Goal: Information Seeking & Learning: Learn about a topic

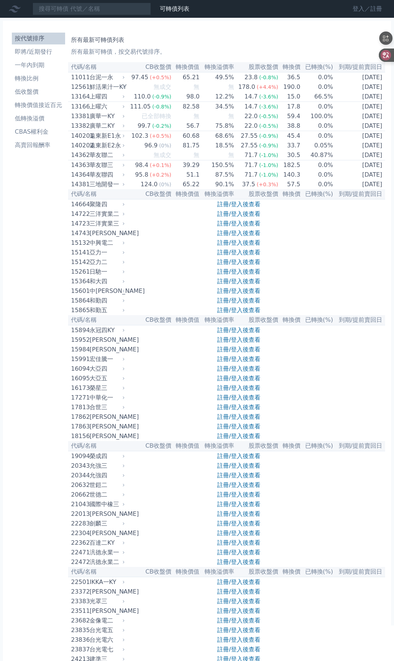
click at [359, 10] on link "登入／註冊" at bounding box center [367, 9] width 41 height 12
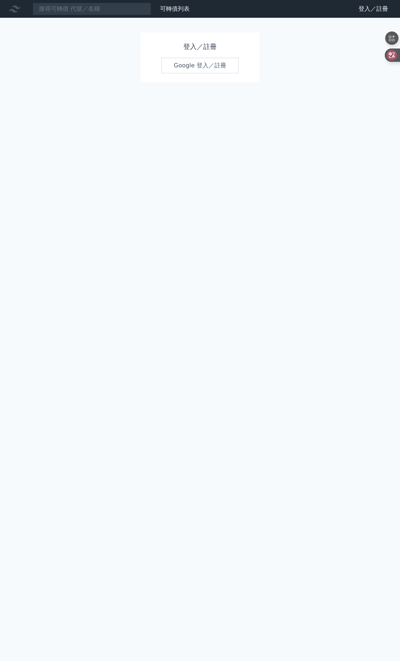
click at [210, 71] on link "Google 登入／註冊" at bounding box center [199, 66] width 77 height 16
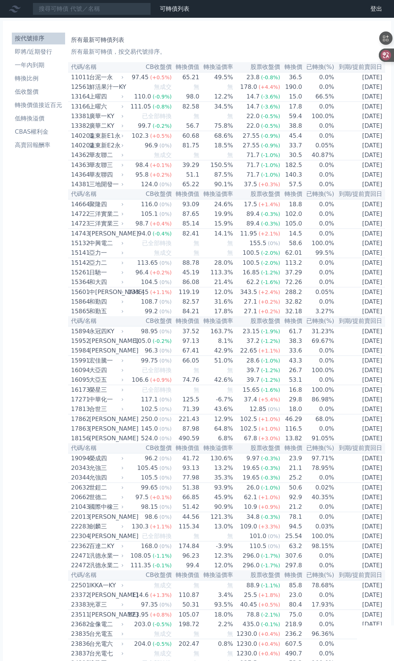
scroll to position [1043, 0]
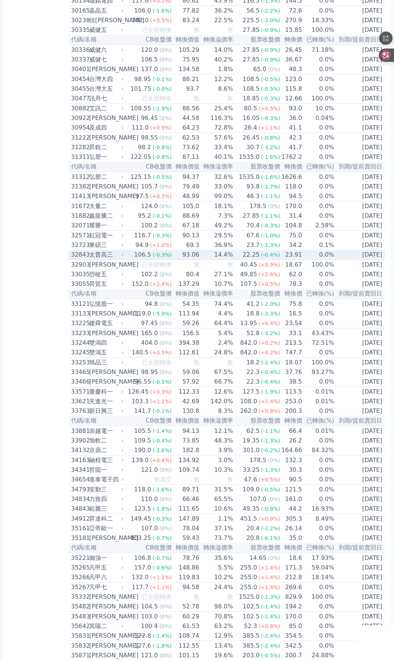
click at [107, 259] on div "太普高三" at bounding box center [105, 254] width 33 height 9
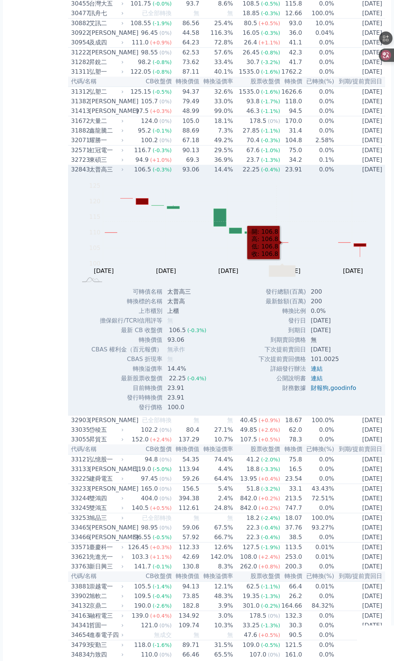
scroll to position [1142, 0]
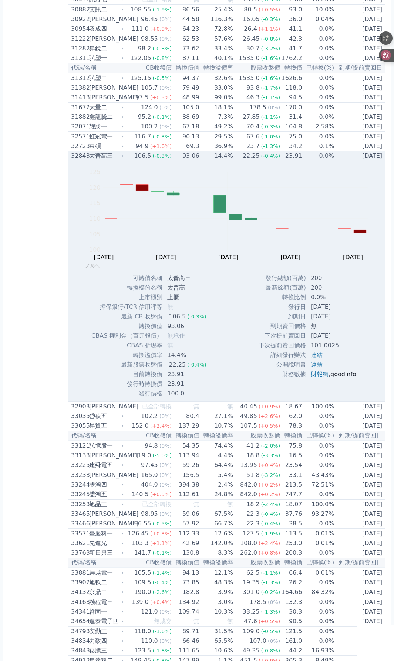
click at [339, 378] on link "goodinfo" at bounding box center [344, 374] width 26 height 7
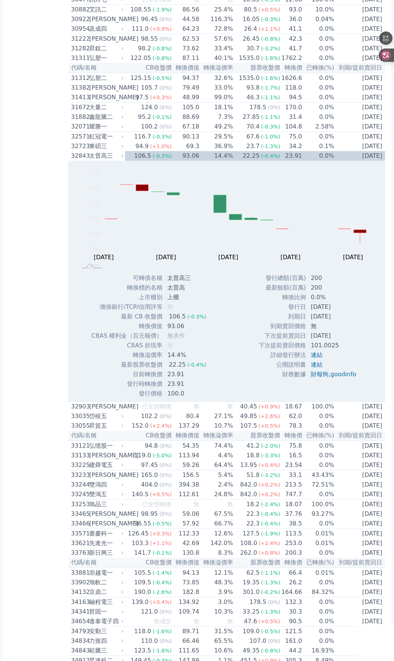
scroll to position [3585, 0]
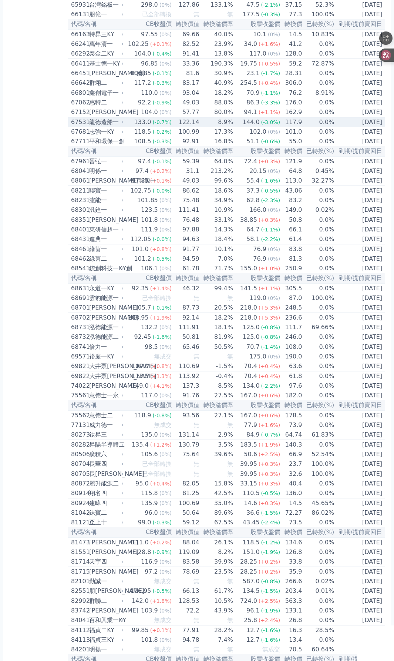
click at [91, 127] on div "龍德造船一" at bounding box center [105, 122] width 33 height 9
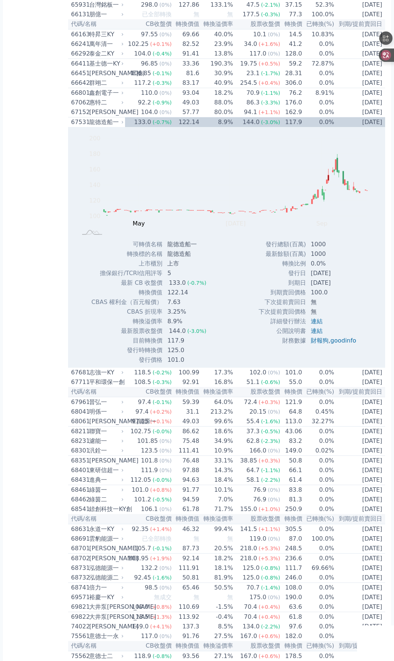
scroll to position [4334, 0]
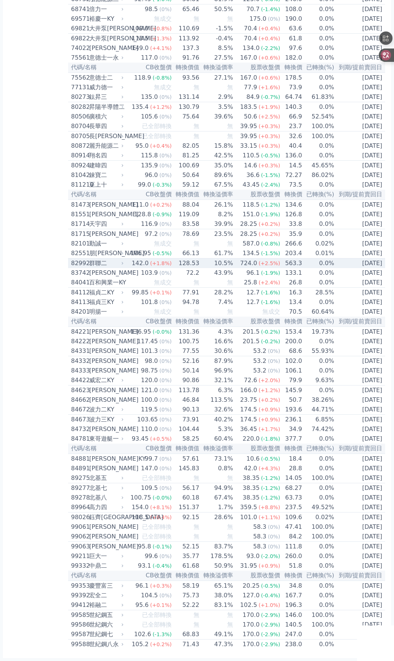
click at [97, 268] on div "群聯二" at bounding box center [105, 263] width 33 height 9
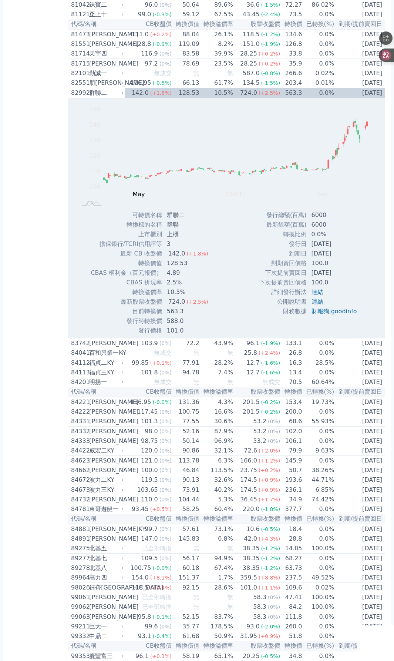
scroll to position [0, 0]
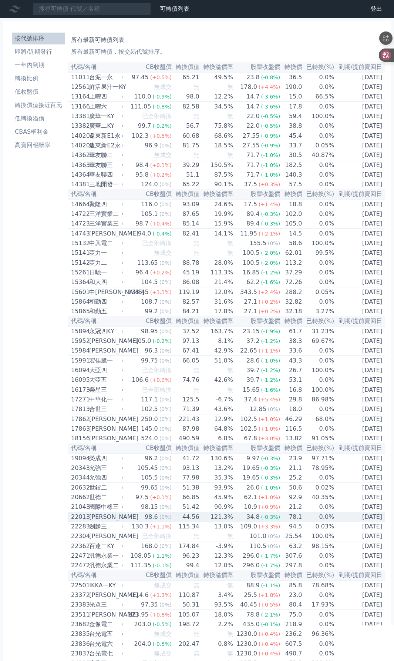
drag, startPoint x: 103, startPoint y: 548, endPoint x: 106, endPoint y: 543, distance: 4.8
click at [104, 521] on div "[PERSON_NAME]" at bounding box center [105, 516] width 33 height 9
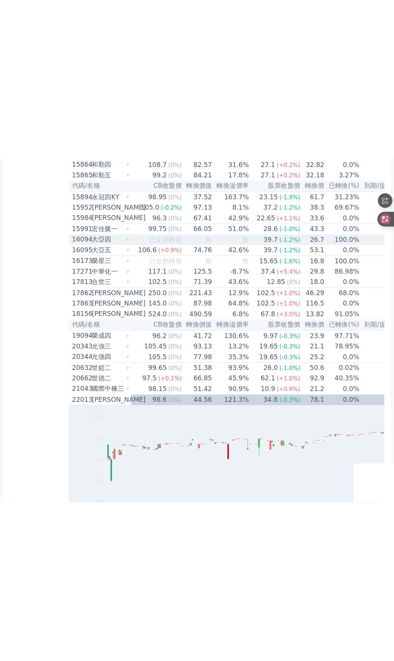
scroll to position [56, 0]
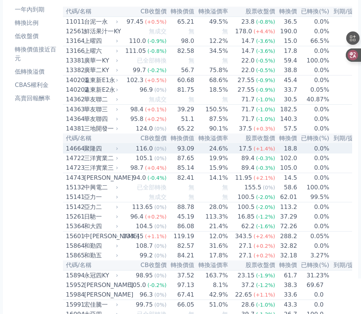
click at [91, 153] on div "聚隆四" at bounding box center [100, 148] width 33 height 9
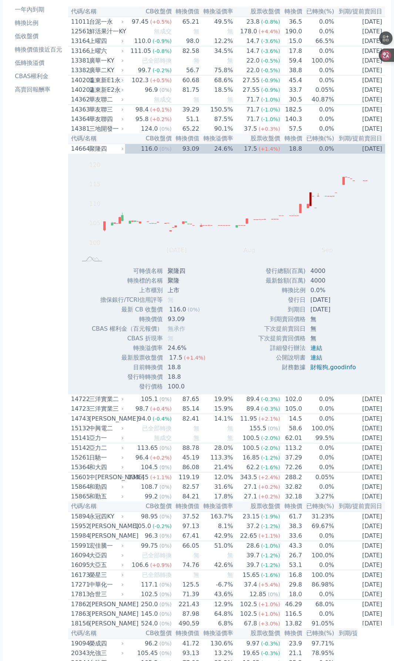
click at [99, 153] on div "聚隆四" at bounding box center [105, 148] width 33 height 9
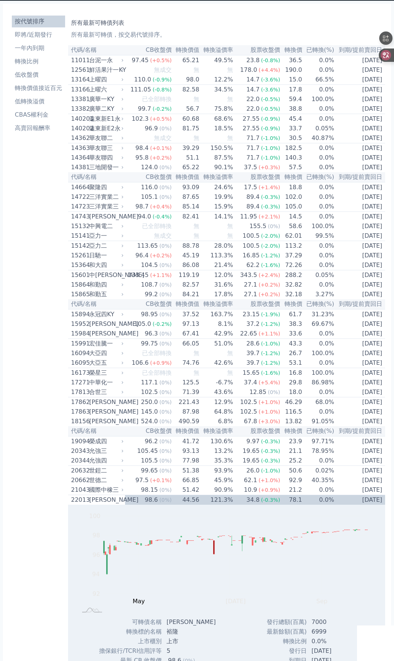
scroll to position [0, 0]
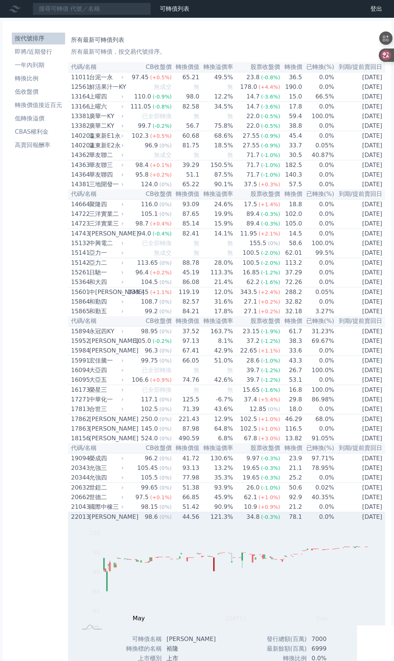
click at [98, 521] on div "[PERSON_NAME]" at bounding box center [105, 516] width 33 height 9
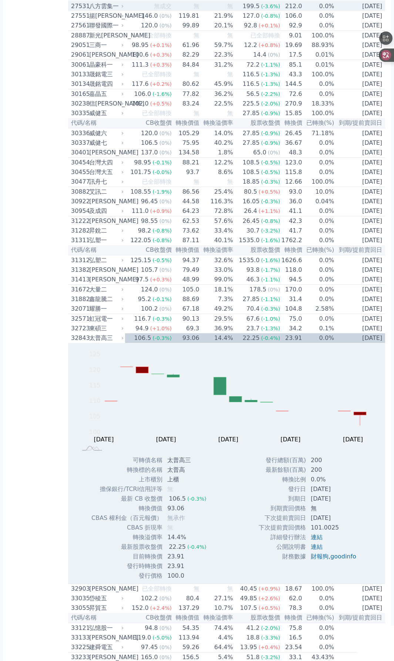
scroll to position [1086, 0]
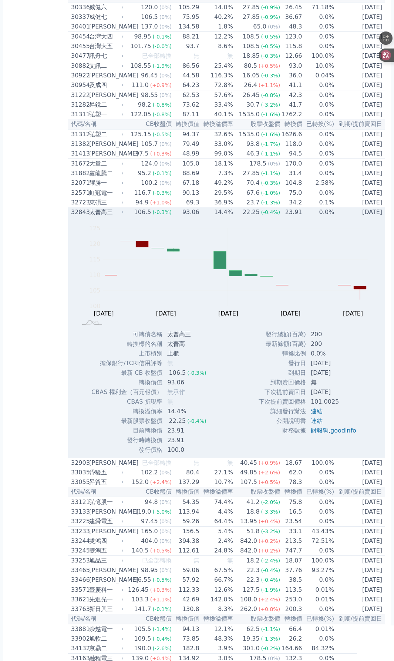
click at [84, 217] on div "32843" at bounding box center [79, 212] width 16 height 9
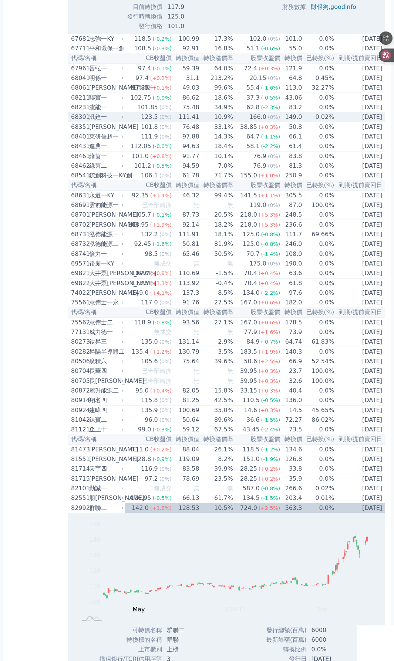
scroll to position [4146, 0]
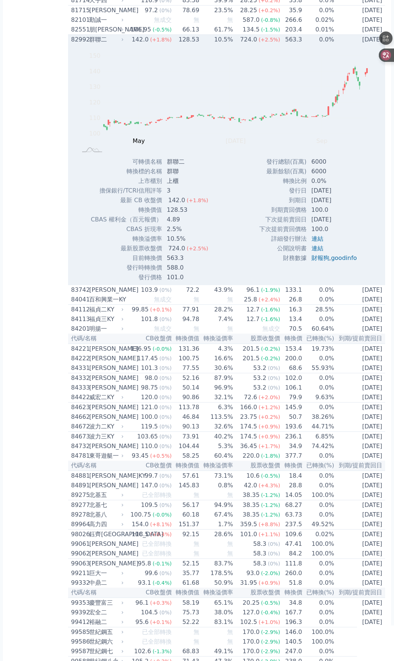
click at [91, 44] on div "群聯二" at bounding box center [105, 39] width 33 height 9
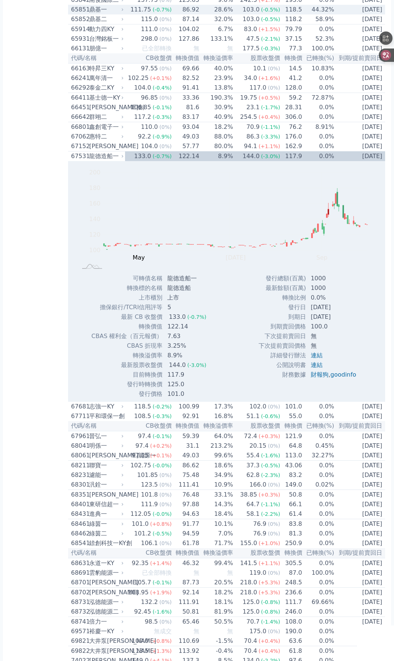
scroll to position [3394, 0]
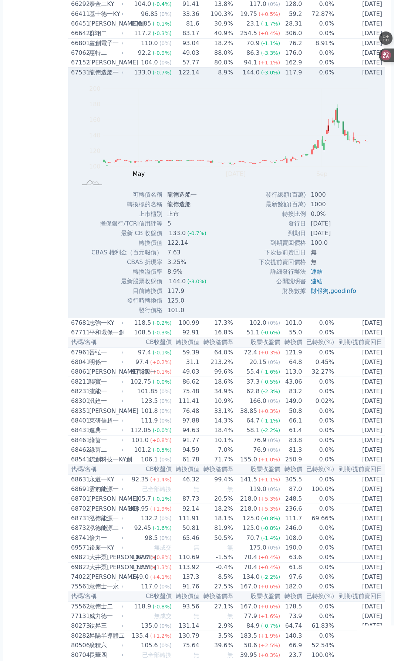
click at [98, 77] on div "龍德造船一" at bounding box center [105, 72] width 33 height 9
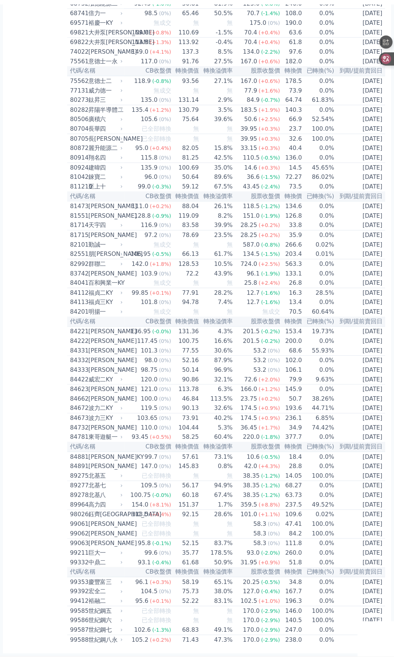
scroll to position [0, 0]
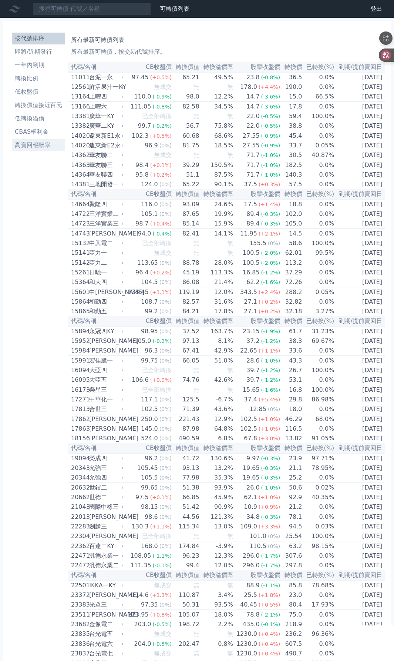
click at [44, 144] on li "高賣回報酬率" at bounding box center [38, 145] width 53 height 9
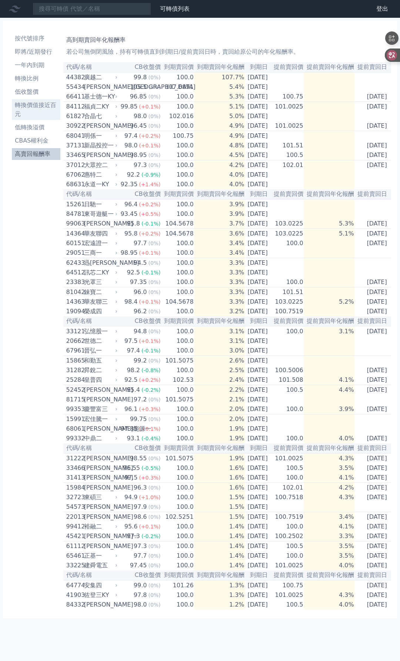
click at [46, 106] on li "轉換價值接近百元" at bounding box center [36, 110] width 48 height 18
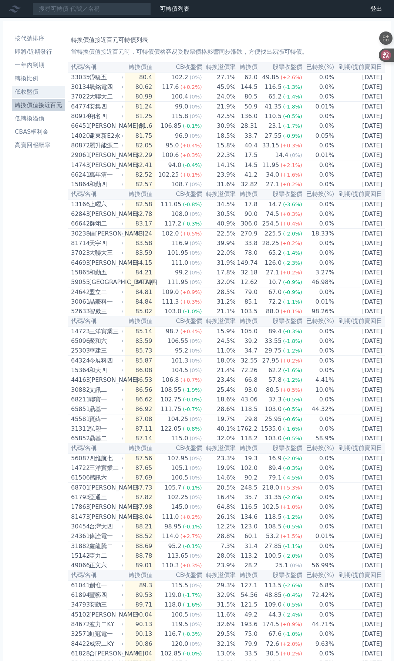
click at [33, 94] on li "低收盤價" at bounding box center [38, 91] width 53 height 9
